Goal: Check status: Check status

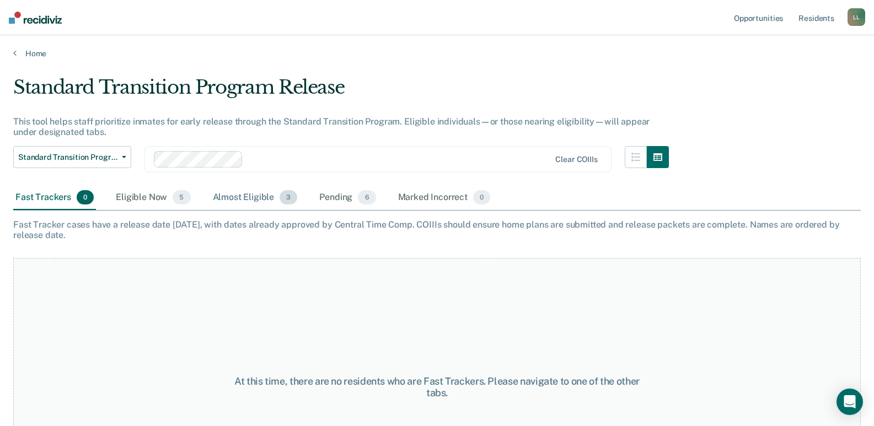
click at [252, 197] on div "Almost Eligible 3" at bounding box center [255, 198] width 89 height 24
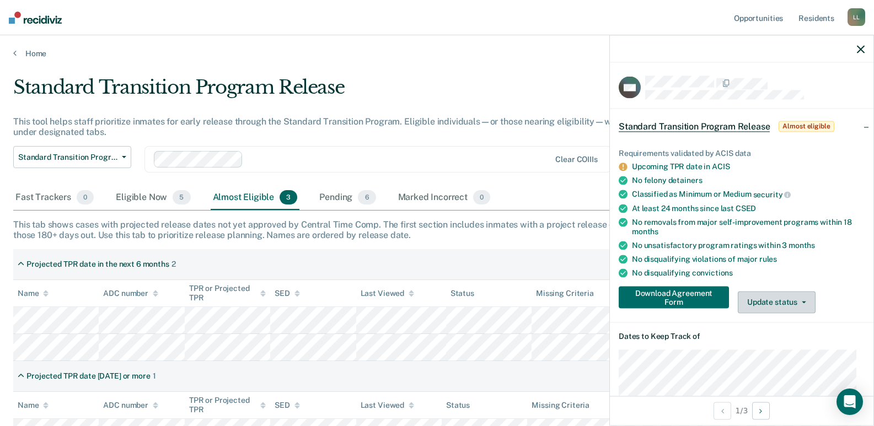
click at [763, 300] on button "Update status" at bounding box center [777, 302] width 78 height 22
click at [829, 245] on div "No unsatisfactory program ratings [DATE]" at bounding box center [748, 244] width 233 height 9
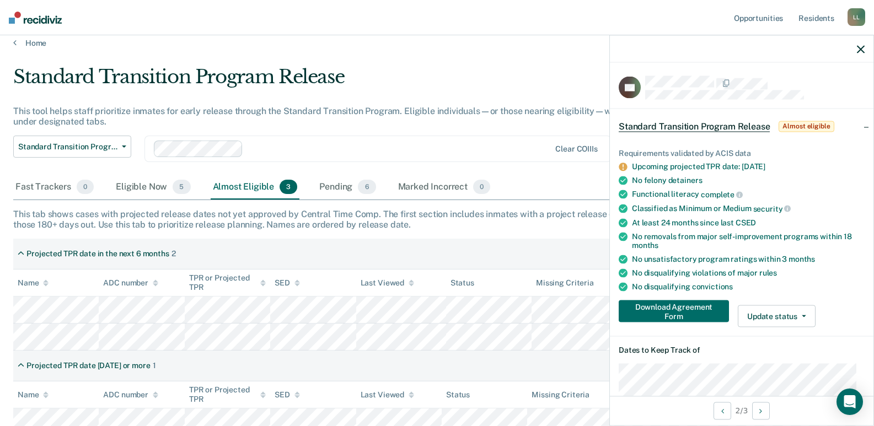
scroll to position [20, 0]
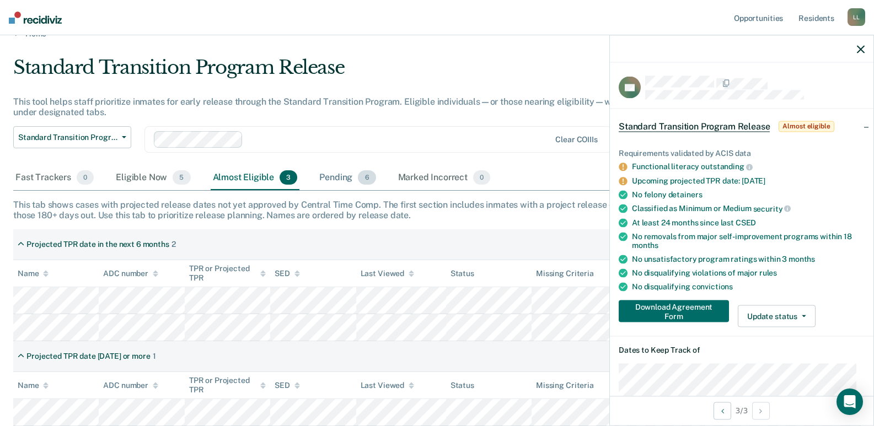
click at [335, 179] on div "Pending 6" at bounding box center [347, 178] width 61 height 24
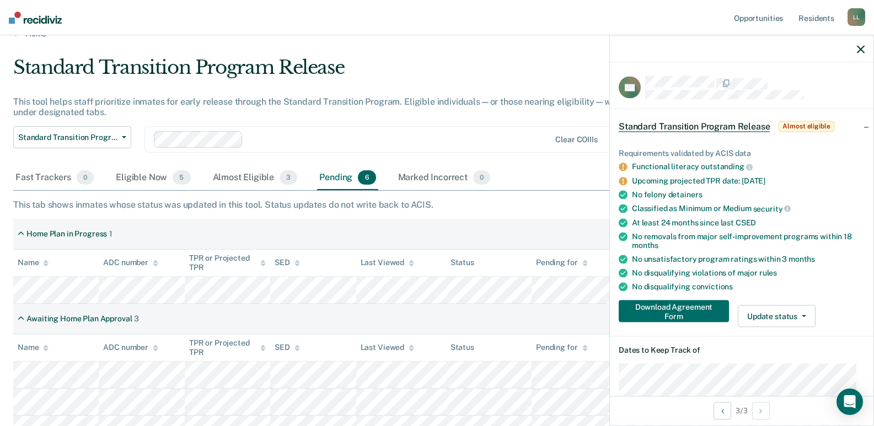
scroll to position [67, 0]
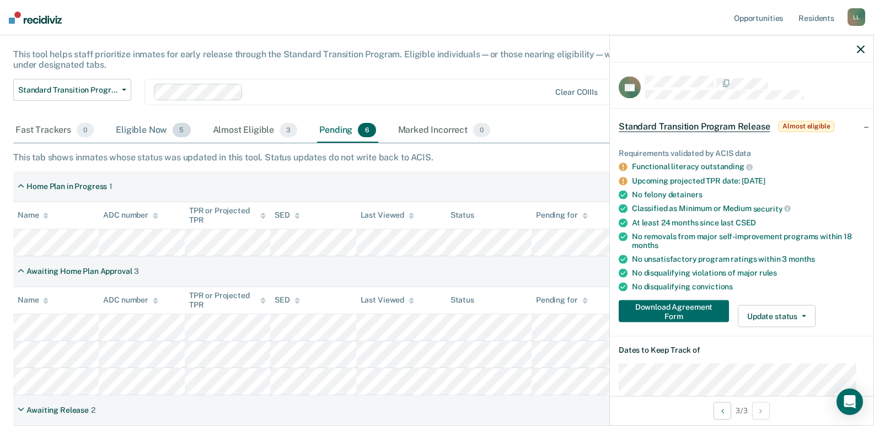
click at [154, 129] on div "Eligible Now 5" at bounding box center [153, 131] width 79 height 24
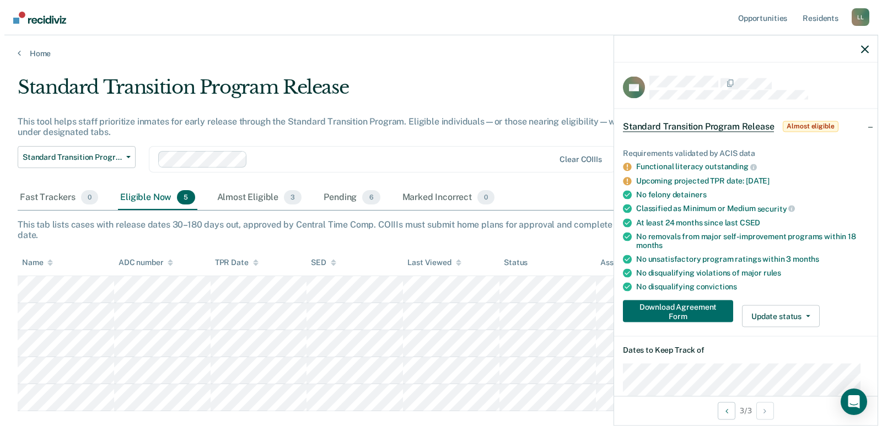
scroll to position [0, 0]
